Goal: Information Seeking & Learning: Check status

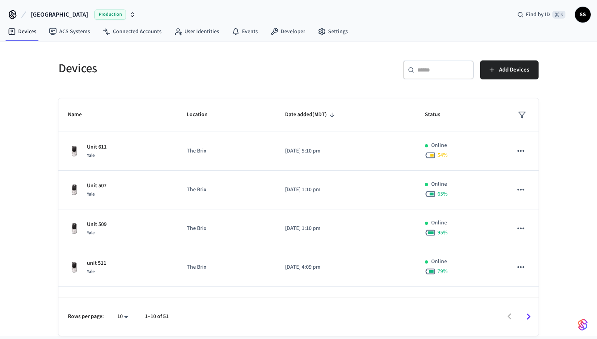
click at [445, 68] on input "text" at bounding box center [442, 70] width 51 height 8
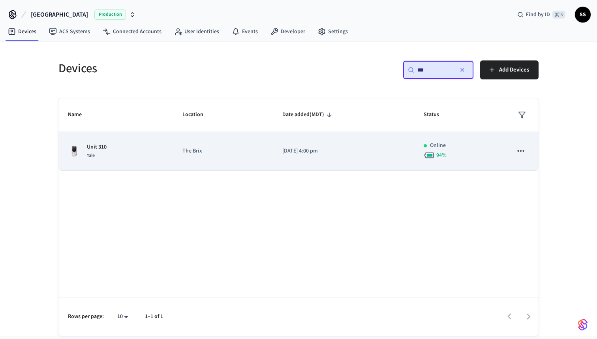
type input "***"
click at [322, 163] on td "[DATE] 4:00 pm" at bounding box center [343, 151] width 141 height 39
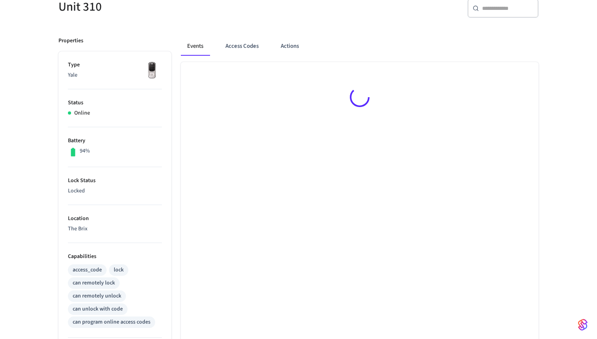
scroll to position [82, 0]
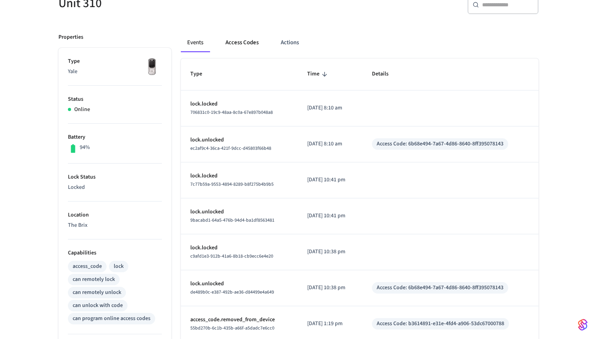
click at [247, 46] on button "Access Codes" at bounding box center [242, 42] width 46 height 19
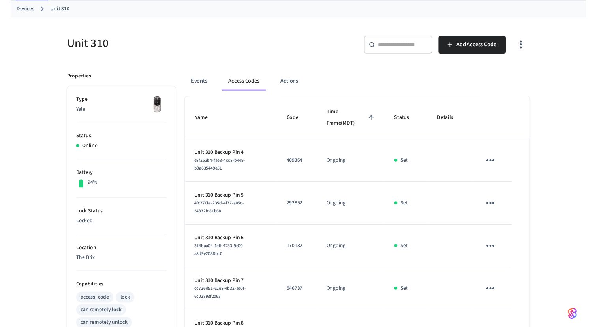
scroll to position [37, 0]
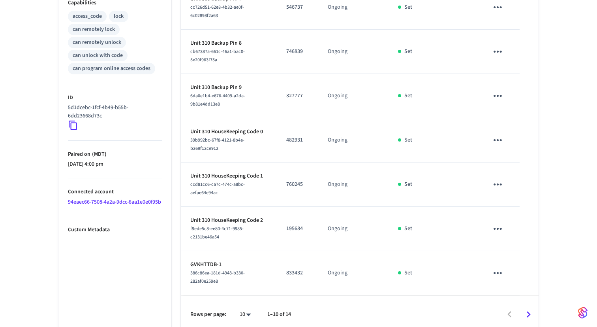
click at [527, 308] on icon "Go to next page" at bounding box center [528, 314] width 12 height 12
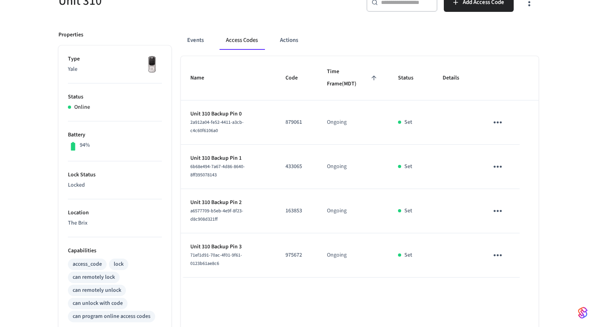
scroll to position [85, 0]
click at [255, 43] on button "Access Codes" at bounding box center [242, 40] width 45 height 19
click at [195, 38] on button "Events" at bounding box center [195, 40] width 29 height 19
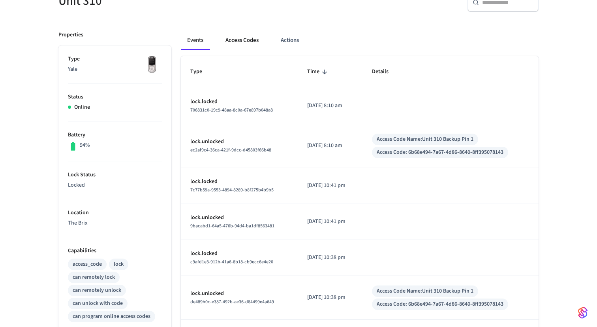
click at [246, 40] on button "Access Codes" at bounding box center [242, 40] width 46 height 19
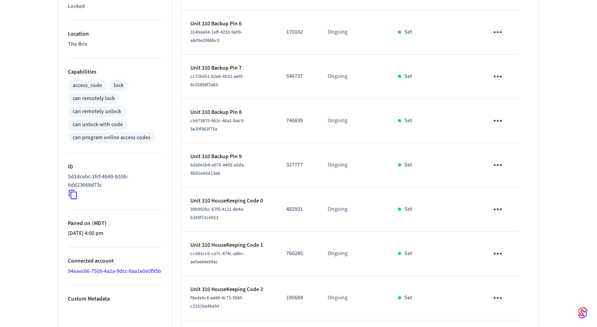
scroll to position [261, 0]
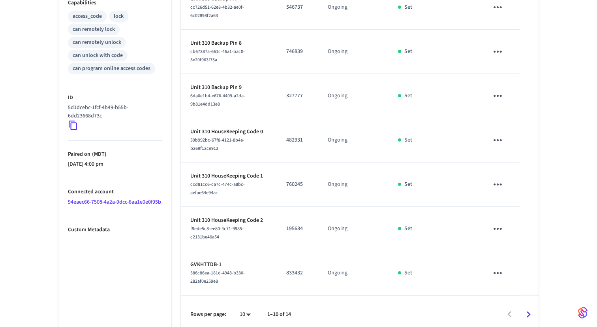
click at [527, 308] on icon "Go to next page" at bounding box center [528, 314] width 12 height 12
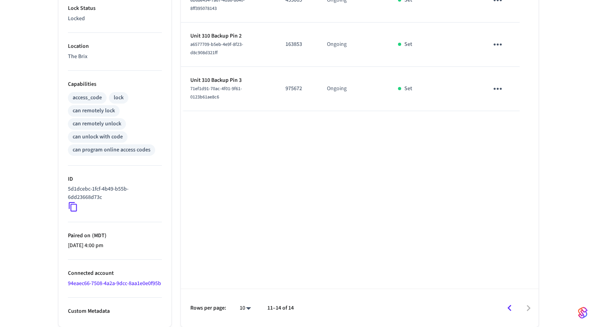
click at [513, 313] on icon "Go to previous page" at bounding box center [510, 308] width 12 height 12
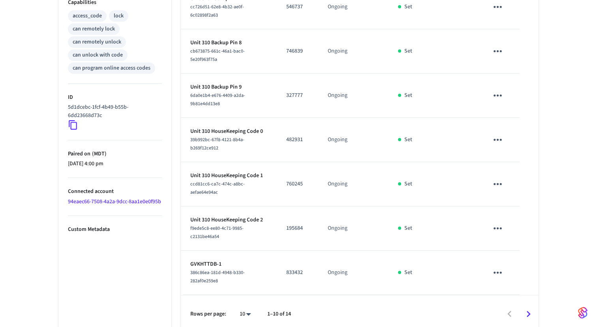
scroll to position [332, 0]
click at [205, 260] on p "GVKHTTDB-1" at bounding box center [228, 264] width 77 height 8
copy p "GVKHTTDB-1"
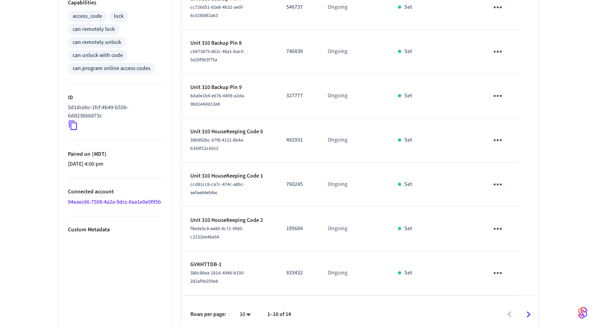
click at [375, 280] on td "Ongoing" at bounding box center [353, 273] width 70 height 44
click at [522, 308] on icon "Go to next page" at bounding box center [528, 314] width 12 height 12
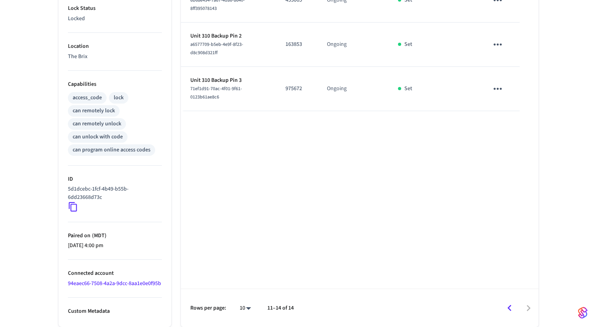
click at [509, 313] on icon "Go to previous page" at bounding box center [510, 308] width 12 height 12
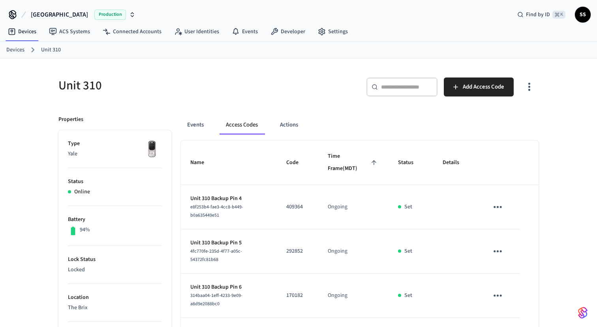
scroll to position [0, 0]
click at [199, 123] on button "Events" at bounding box center [195, 124] width 29 height 19
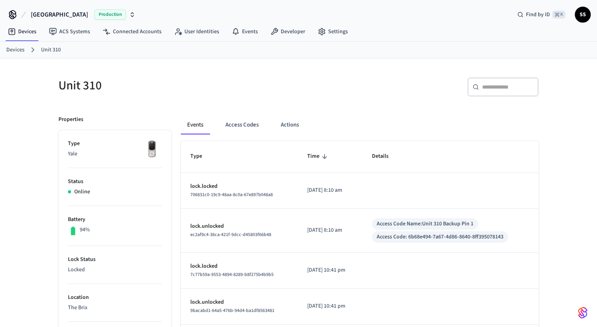
click at [17, 51] on link "Devices" at bounding box center [15, 50] width 18 height 8
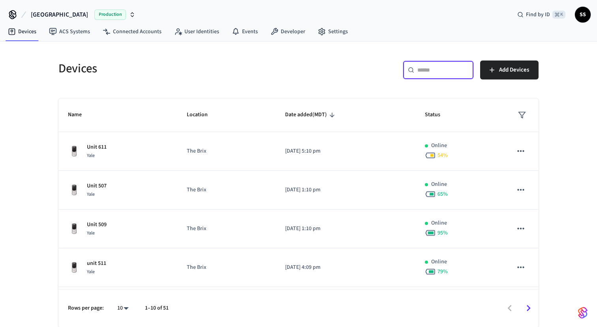
click at [421, 66] on input "text" at bounding box center [442, 70] width 51 height 8
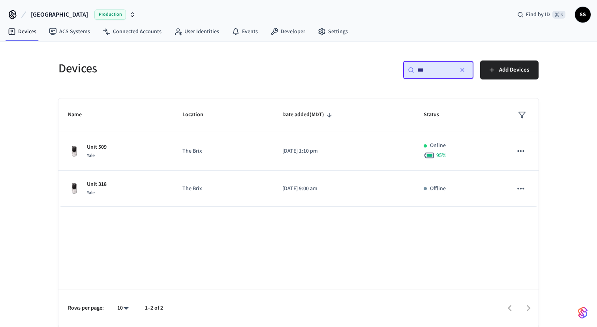
click at [440, 75] on div "​ *** ​" at bounding box center [438, 69] width 71 height 19
type input "*"
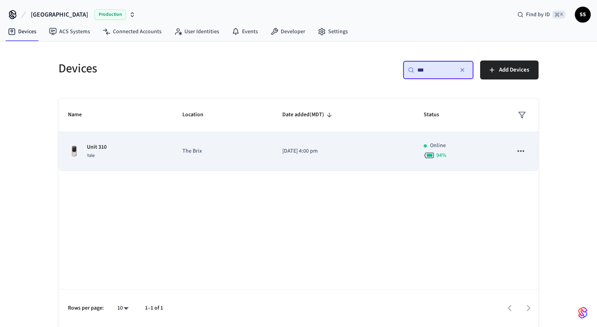
type input "***"
click at [371, 159] on td "[DATE] 4:00 pm" at bounding box center [343, 151] width 141 height 39
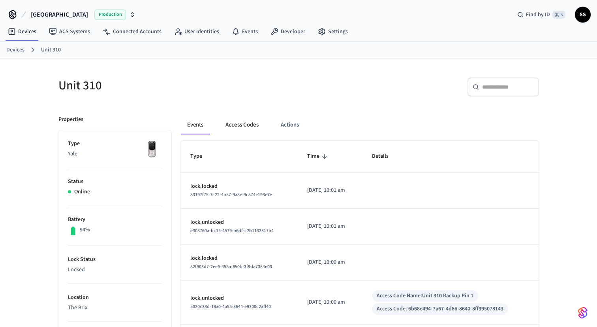
click at [249, 127] on button "Access Codes" at bounding box center [242, 124] width 46 height 19
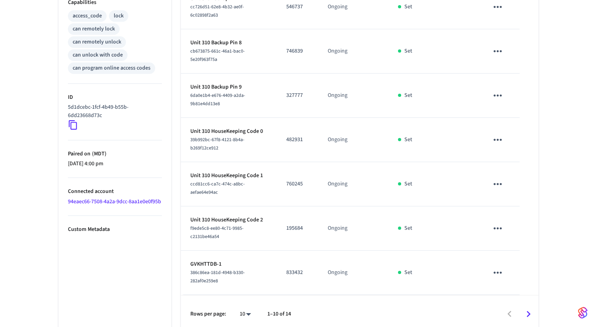
scroll to position [332, 0]
drag, startPoint x: 190, startPoint y: 257, endPoint x: 236, endPoint y: 257, distance: 45.8
click at [236, 257] on td "GVKHTTDB-1 386c86ea-181d-4948-b330-282af0e259e8" at bounding box center [229, 273] width 96 height 44
click at [246, 269] on div "386c86ea-181d-4948-b330-282af0e259e8" at bounding box center [228, 277] width 77 height 17
click at [200, 260] on p "GVKHTTDB-1" at bounding box center [228, 264] width 77 height 8
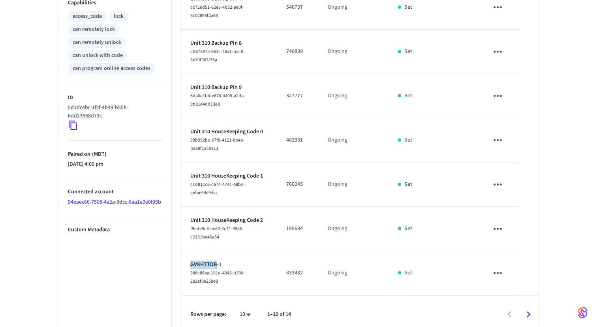
click at [200, 260] on p "GVKHTTDB-1" at bounding box center [228, 264] width 77 height 8
copy p "GVKHTTDB-1"
click at [528, 311] on icon "Go to next page" at bounding box center [529, 314] width 4 height 6
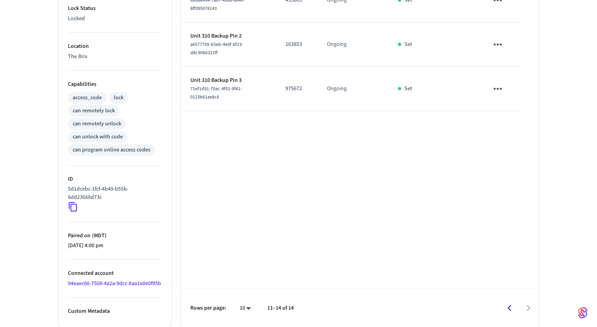
scroll to position [259, 0]
click at [508, 312] on icon "Go to previous page" at bounding box center [510, 308] width 12 height 12
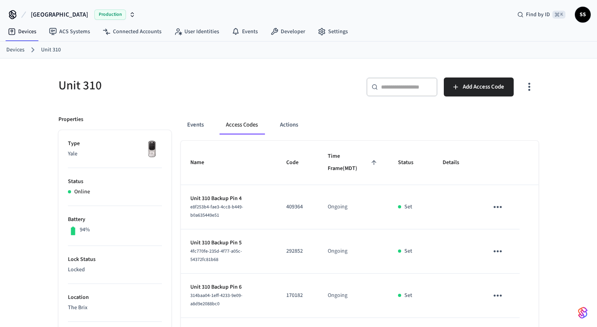
scroll to position [0, 0]
click at [396, 89] on input "text" at bounding box center [406, 87] width 51 height 8
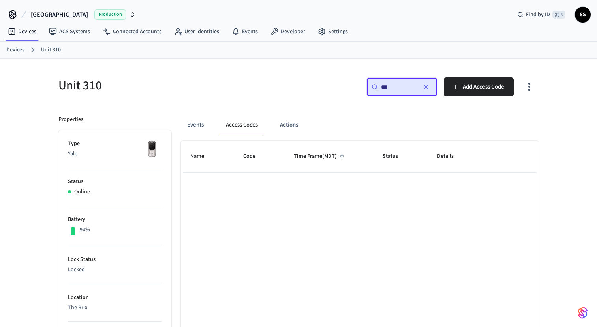
type input "***"
click at [26, 34] on link "Devices" at bounding box center [22, 31] width 41 height 14
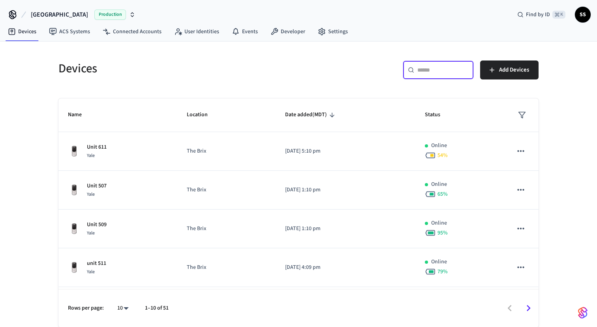
click at [441, 70] on input "text" at bounding box center [442, 70] width 51 height 8
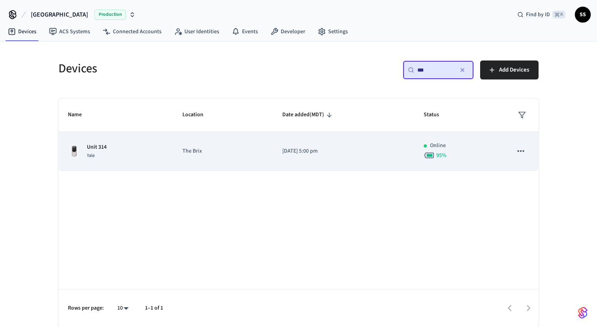
type input "***"
click at [249, 153] on p "The Brix" at bounding box center [222, 151] width 81 height 8
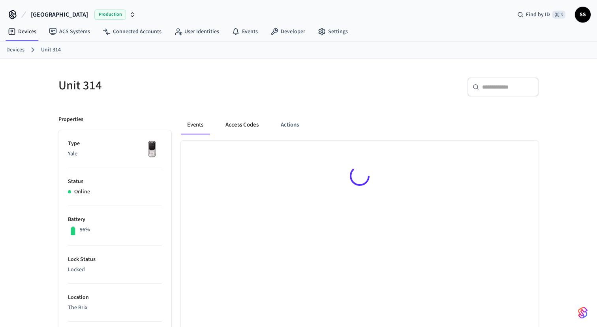
click at [243, 125] on button "Access Codes" at bounding box center [242, 124] width 46 height 19
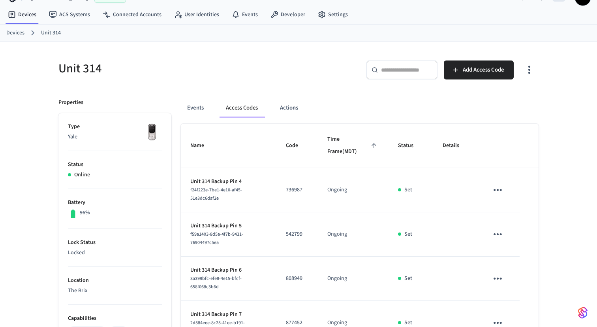
scroll to position [8, 0]
